Goal: Information Seeking & Learning: Learn about a topic

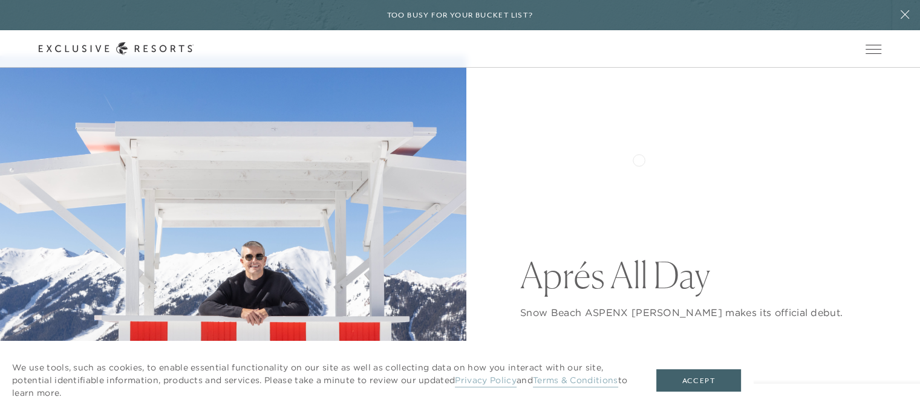
scroll to position [182, 0]
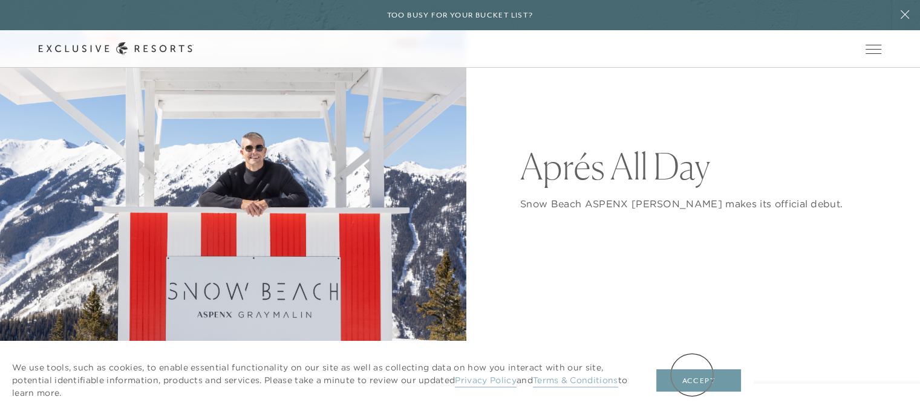
click at [692, 375] on button "Accept" at bounding box center [698, 381] width 85 height 23
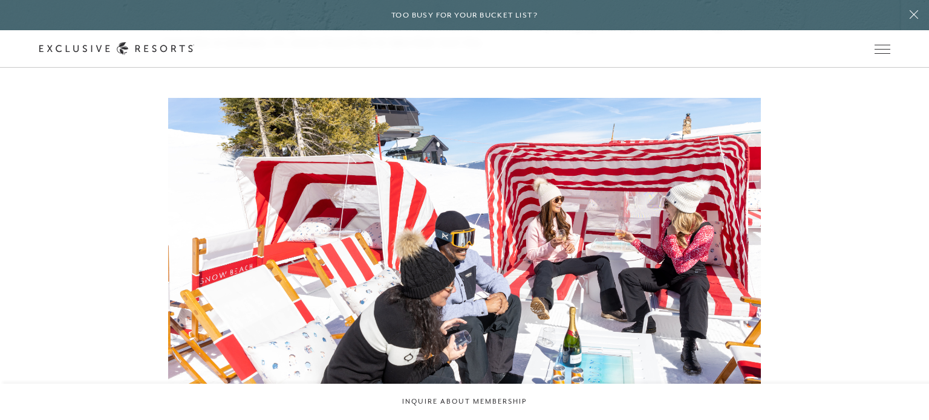
scroll to position [0, 0]
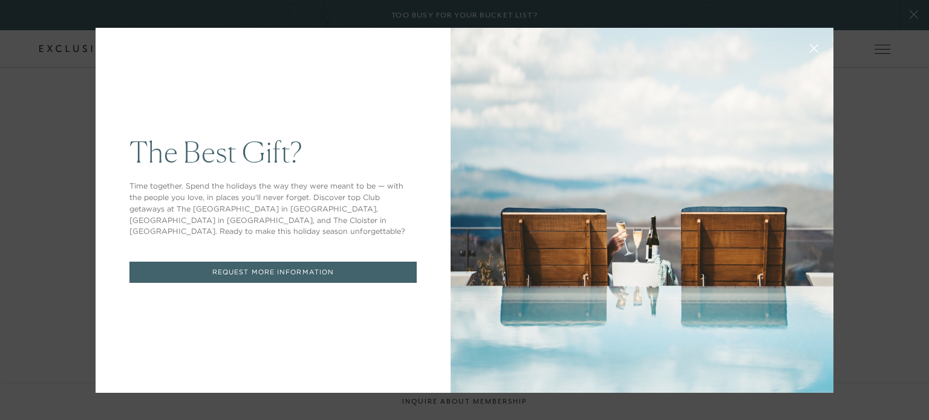
click at [811, 46] on icon at bounding box center [814, 48] width 9 height 9
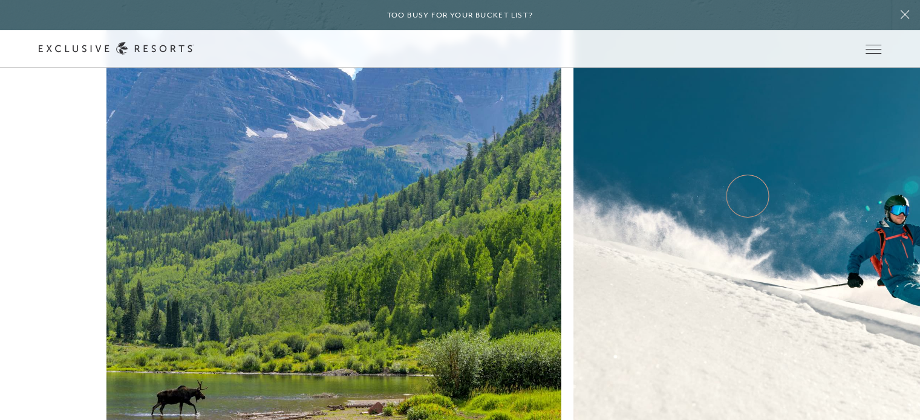
scroll to position [4780, 0]
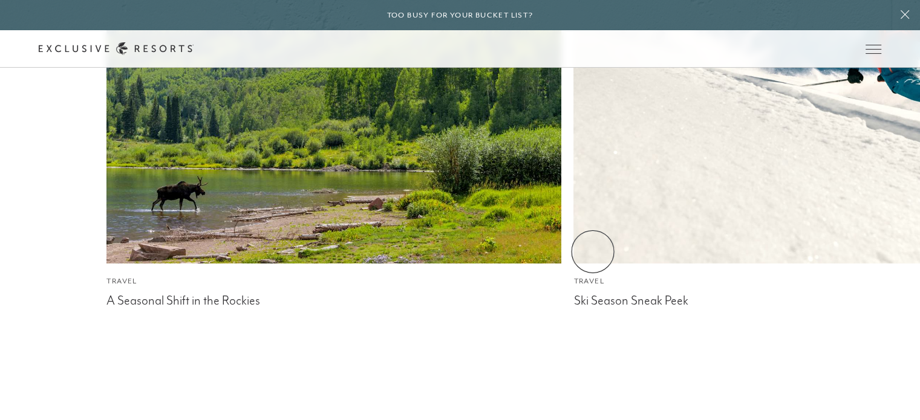
drag, startPoint x: 788, startPoint y: 122, endPoint x: 185, endPoint y: 232, distance: 613.3
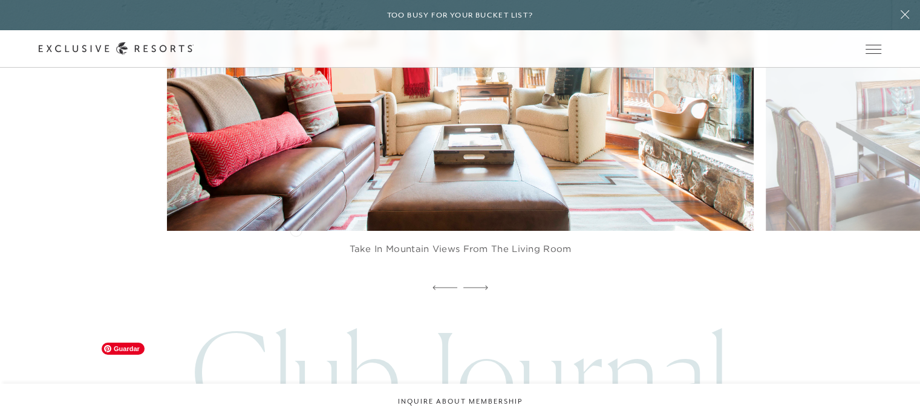
scroll to position [4114, 0]
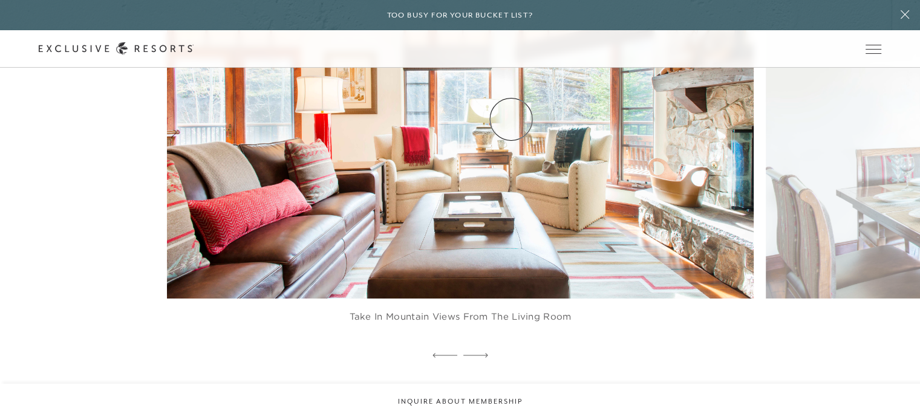
click at [0, 0] on link "Experience Collection" at bounding box center [0, 0] width 0 height 0
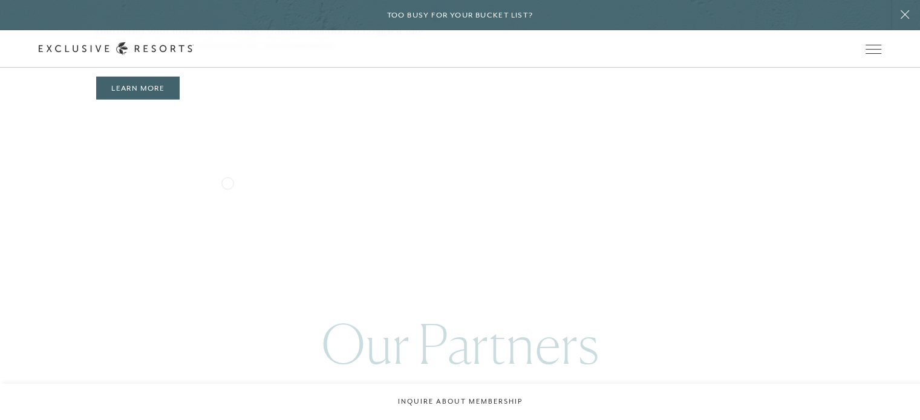
scroll to position [3086, 0]
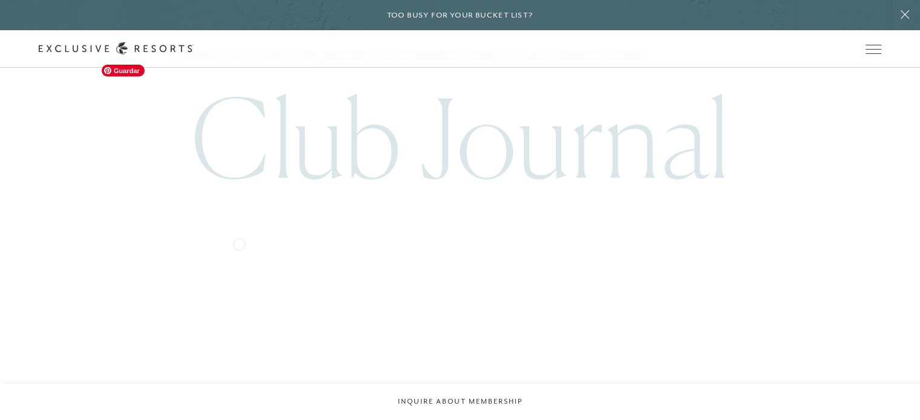
scroll to position [3509, 0]
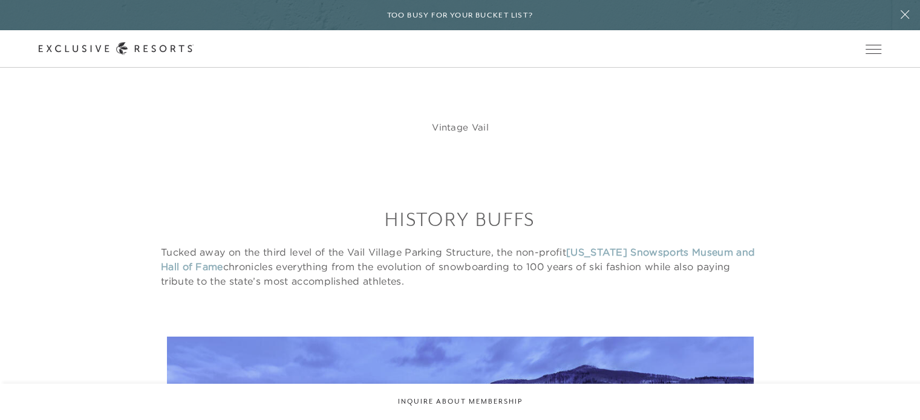
scroll to position [3630, 0]
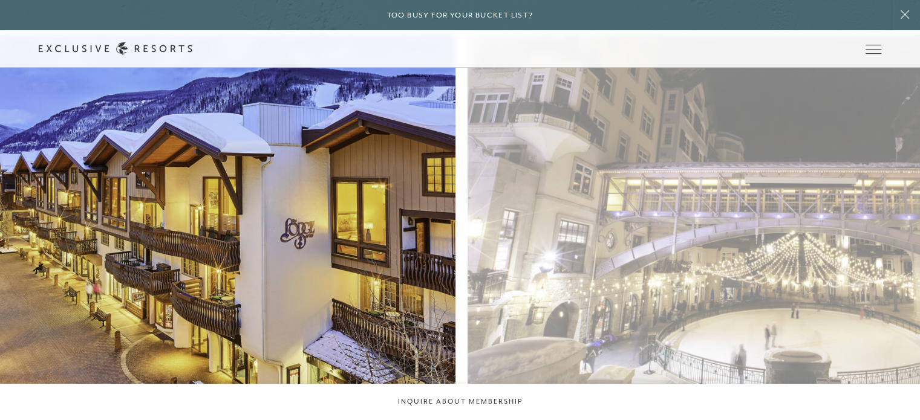
click at [160, 188] on figure "Vail Village glows at sundown" at bounding box center [162, 238] width 587 height 409
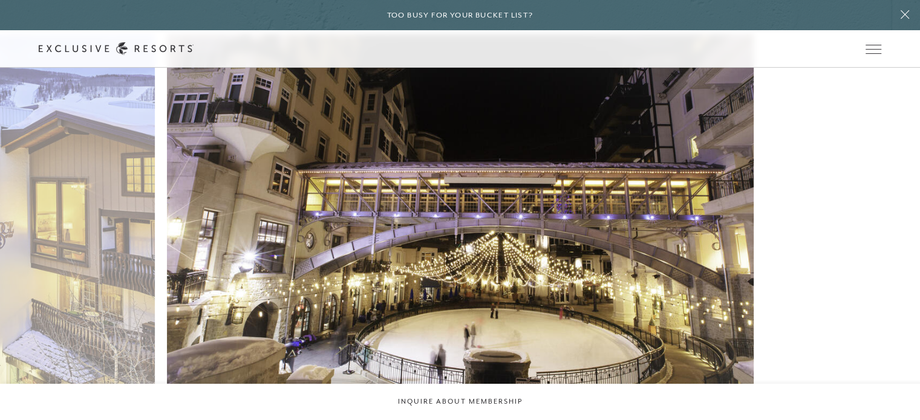
click at [278, 208] on figure "Ice skate right outside Arrabelle" at bounding box center [460, 238] width 587 height 409
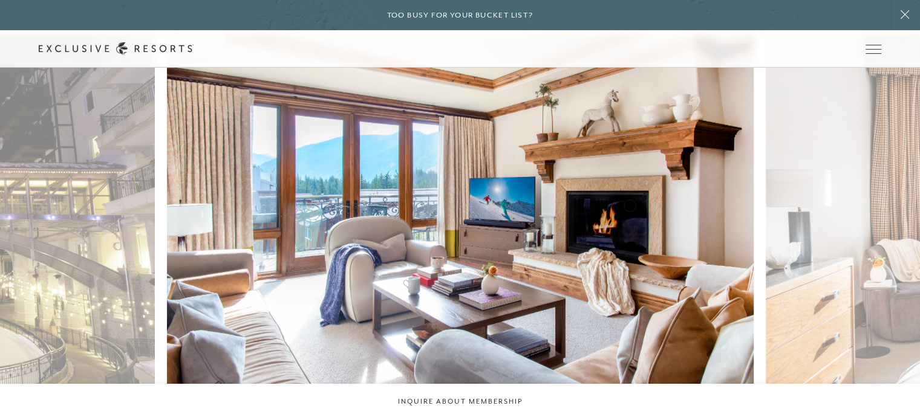
click at [266, 217] on figure at bounding box center [460, 233] width 587 height 398
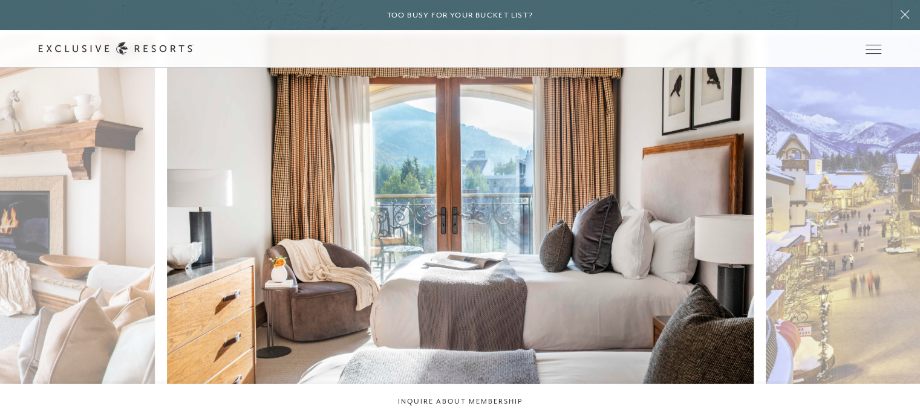
click at [322, 231] on figure at bounding box center [460, 233] width 587 height 398
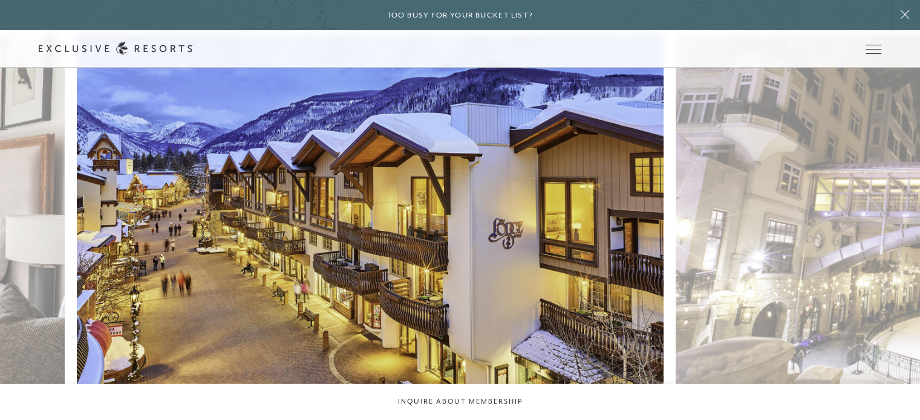
click at [341, 211] on figure "Vail Village glows at sundown" at bounding box center [370, 238] width 587 height 409
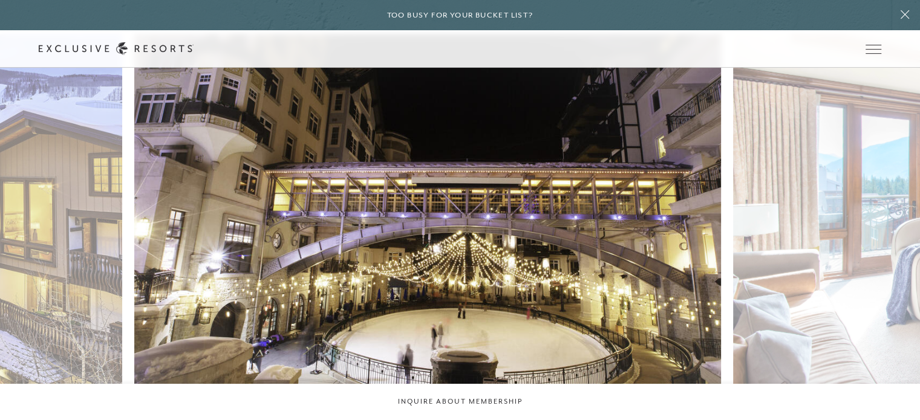
click at [352, 207] on figure "Ice skate right outside Arrabelle" at bounding box center [427, 238] width 587 height 409
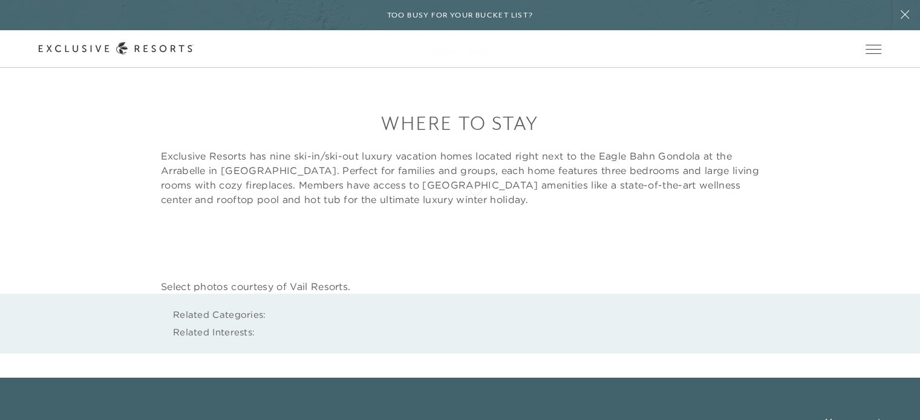
scroll to position [4193, 0]
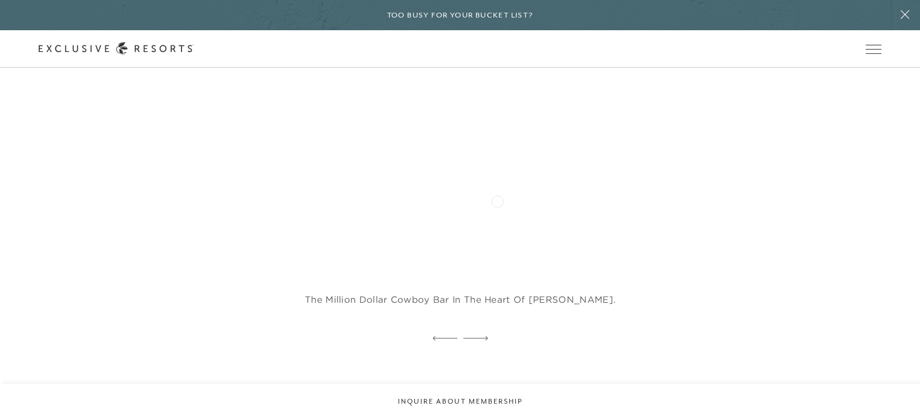
scroll to position [2602, 0]
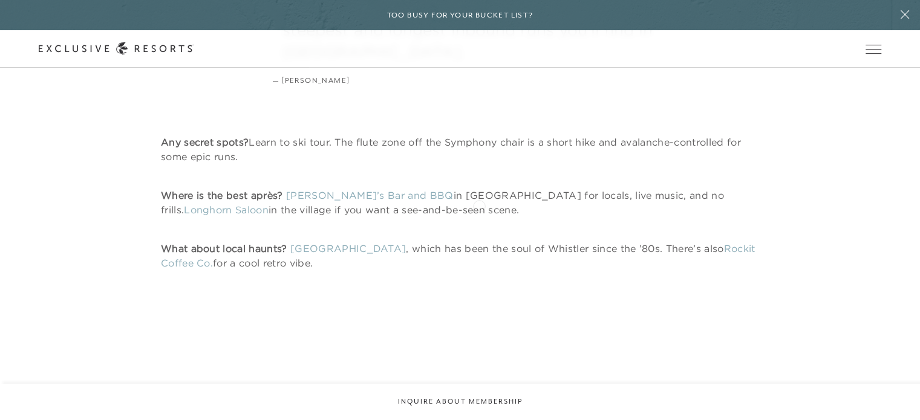
scroll to position [4417, 0]
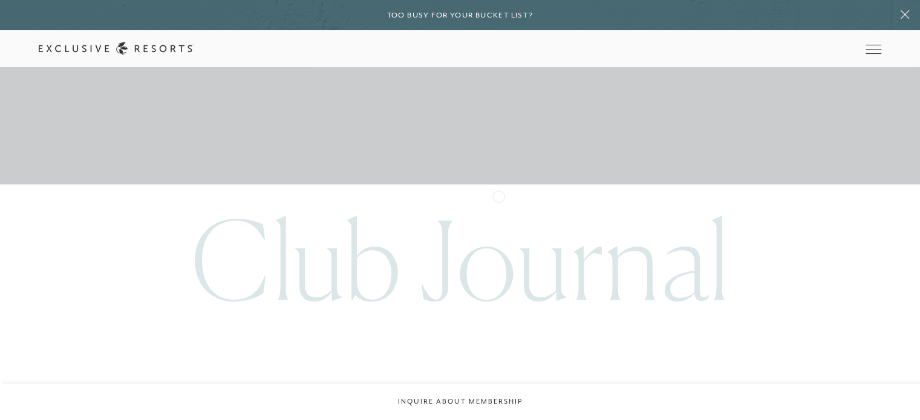
scroll to position [7079, 0]
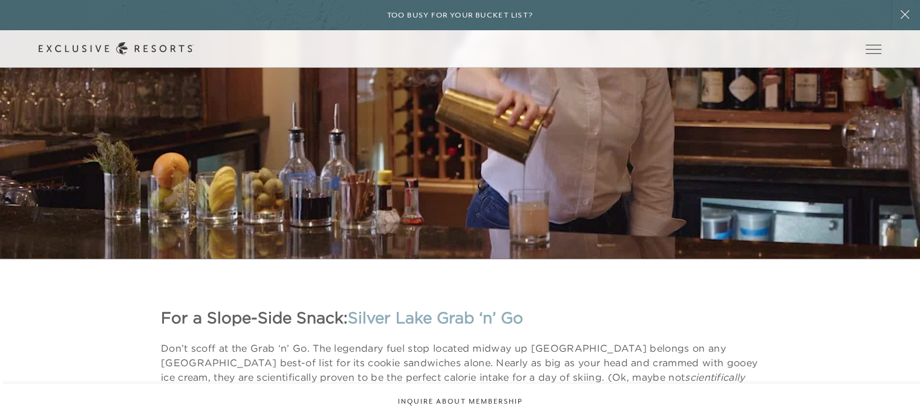
scroll to position [1755, 0]
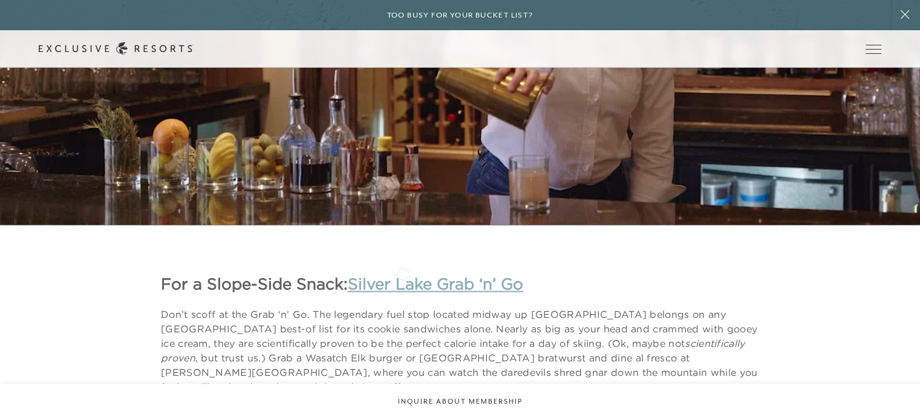
drag, startPoint x: 403, startPoint y: 273, endPoint x: 409, endPoint y: 284, distance: 12.5
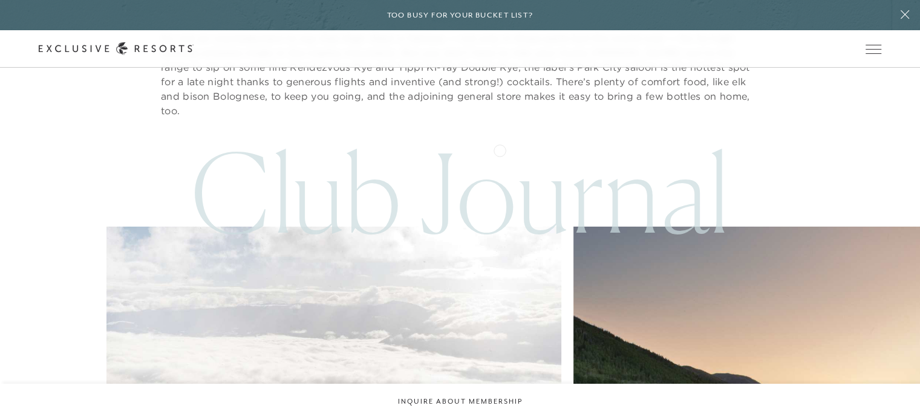
scroll to position [3388, 0]
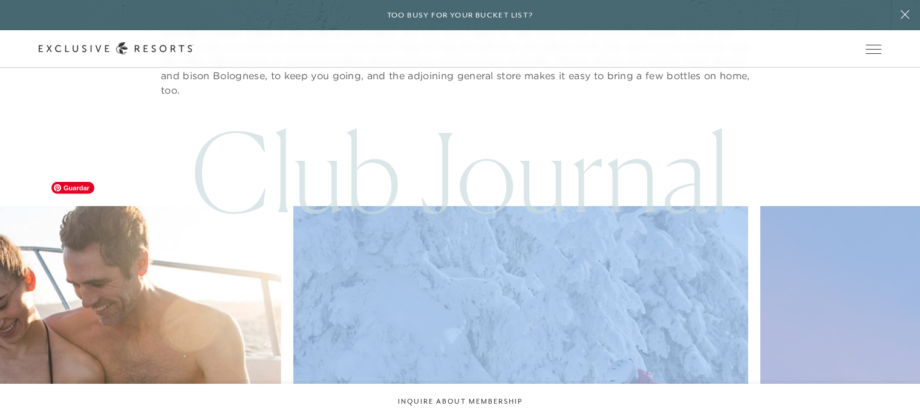
drag, startPoint x: 600, startPoint y: 301, endPoint x: 137, endPoint y: 295, distance: 462.9
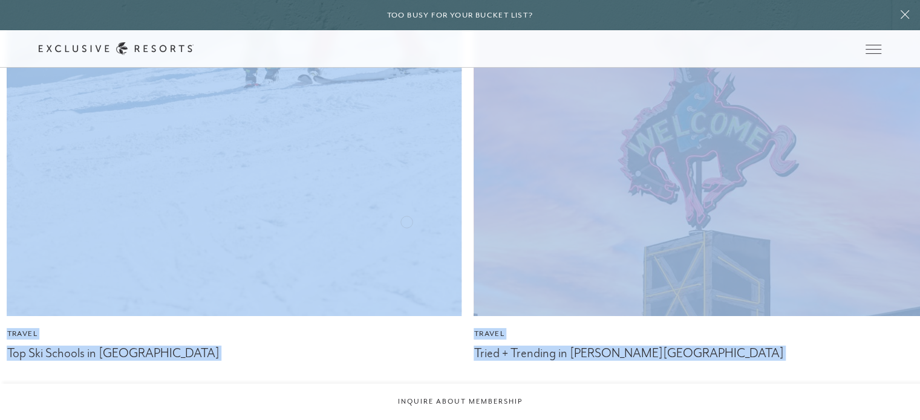
scroll to position [3909, 0]
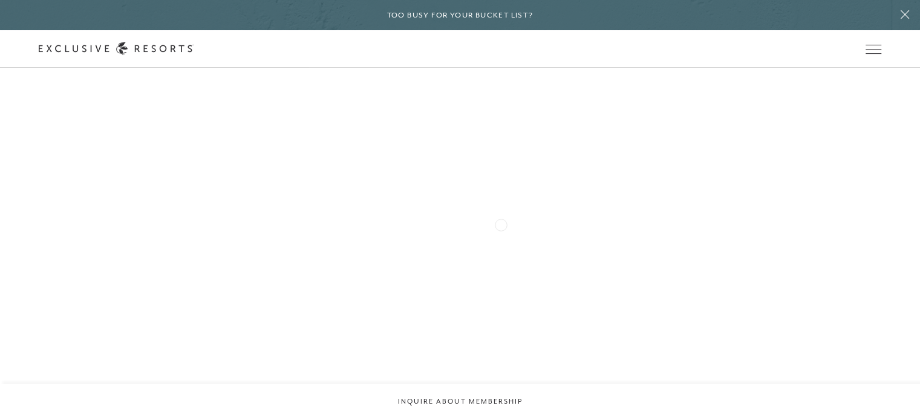
scroll to position [2420, 0]
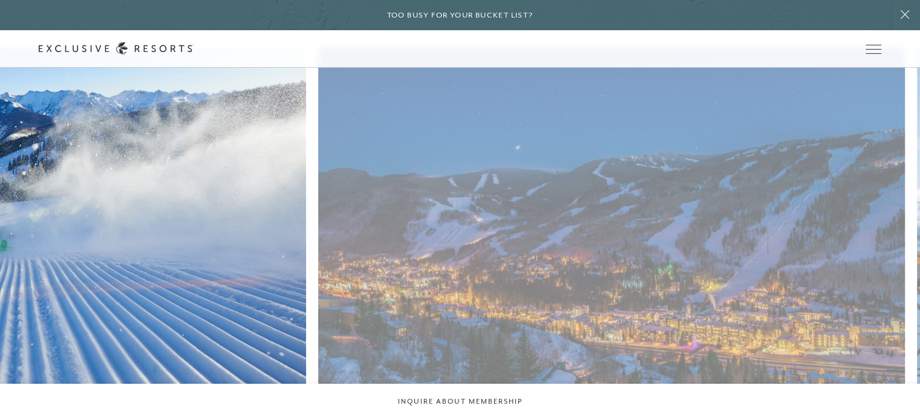
click at [257, 202] on figure "Fresh tracks in [GEOGRAPHIC_DATA]" at bounding box center [12, 251] width 587 height 409
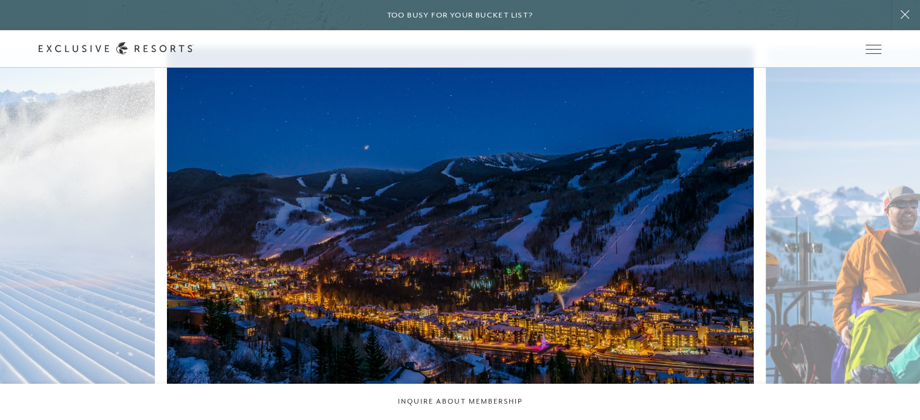
drag, startPoint x: 553, startPoint y: 205, endPoint x: 277, endPoint y: 205, distance: 276.5
click at [327, 205] on div "Fresh tracks in Vail Vail nightlife Vail features several on-mountain restauran…" at bounding box center [460, 260] width 920 height 427
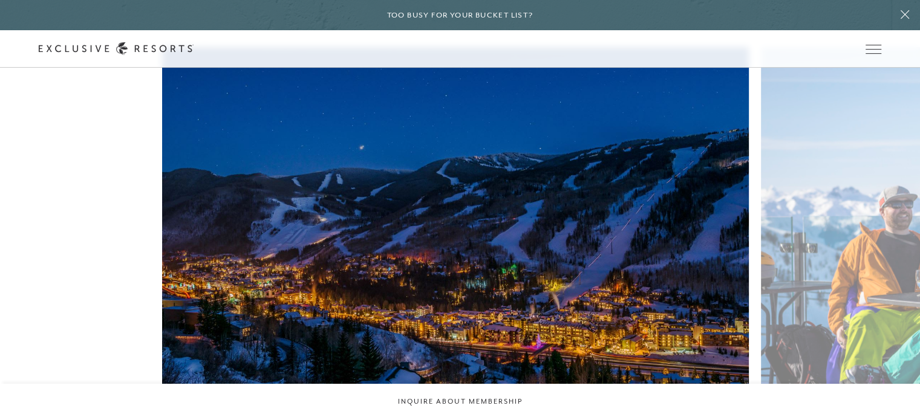
click at [290, 200] on figure "Vail nightlife" at bounding box center [455, 251] width 587 height 409
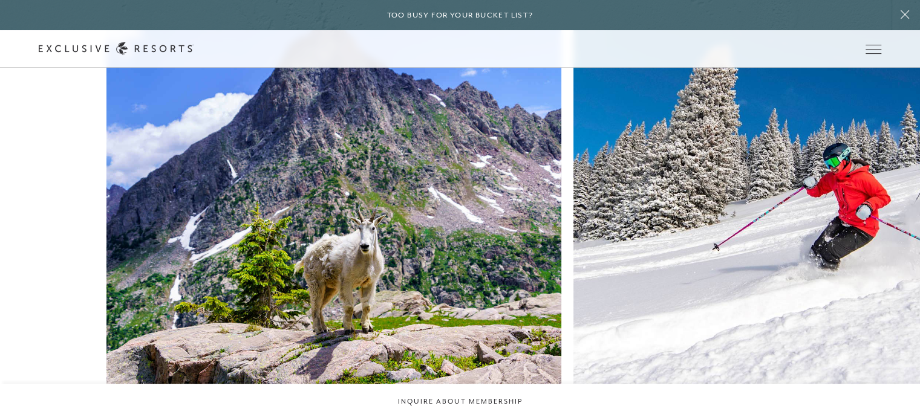
scroll to position [3691, 0]
